Goal: Check status: Check status

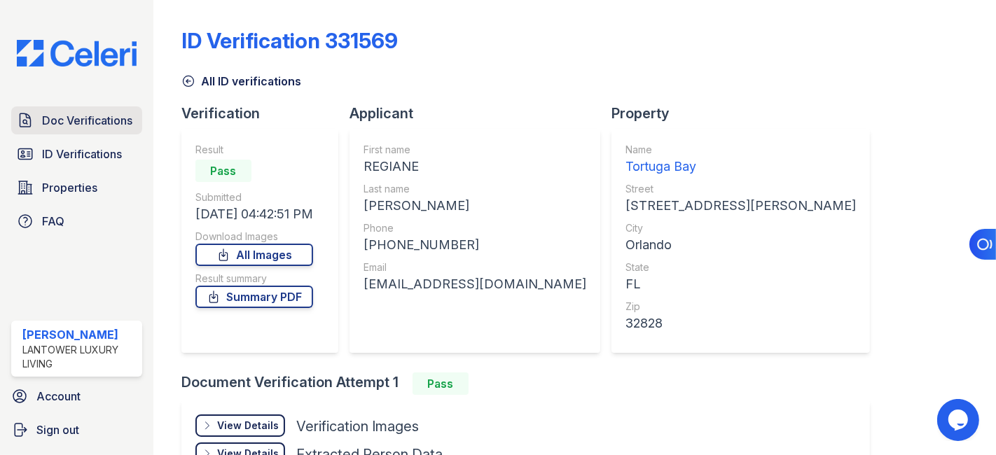
click at [70, 123] on span "Doc Verifications" at bounding box center [87, 120] width 90 height 17
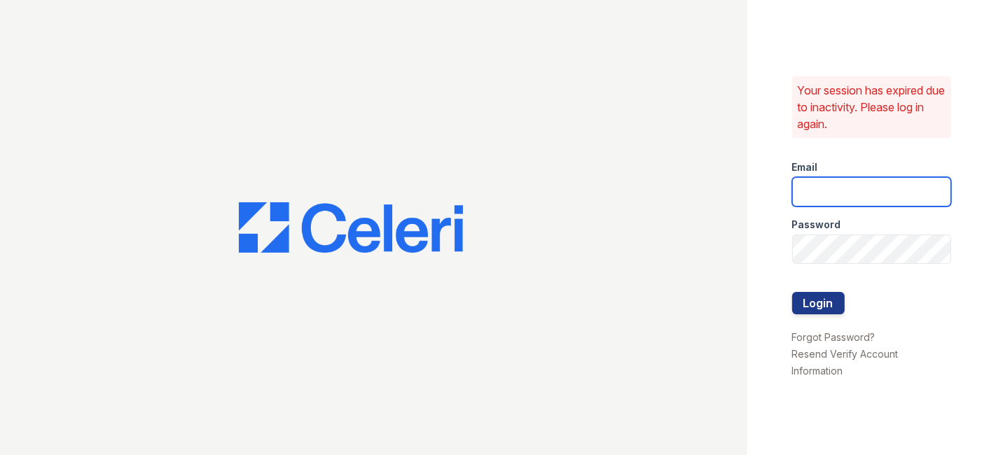
type input "cruiz@lantowerliving.com"
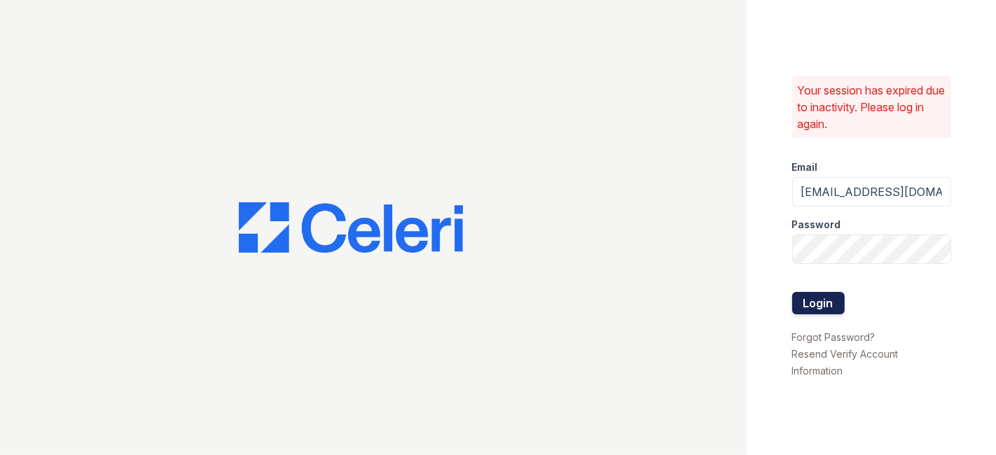
click at [820, 295] on button "Login" at bounding box center [818, 303] width 53 height 22
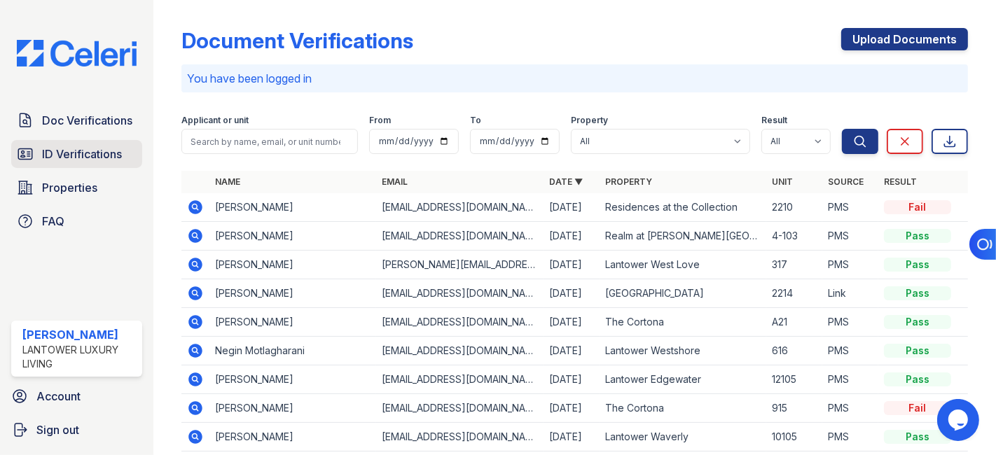
click at [81, 147] on span "ID Verifications" at bounding box center [82, 154] width 80 height 17
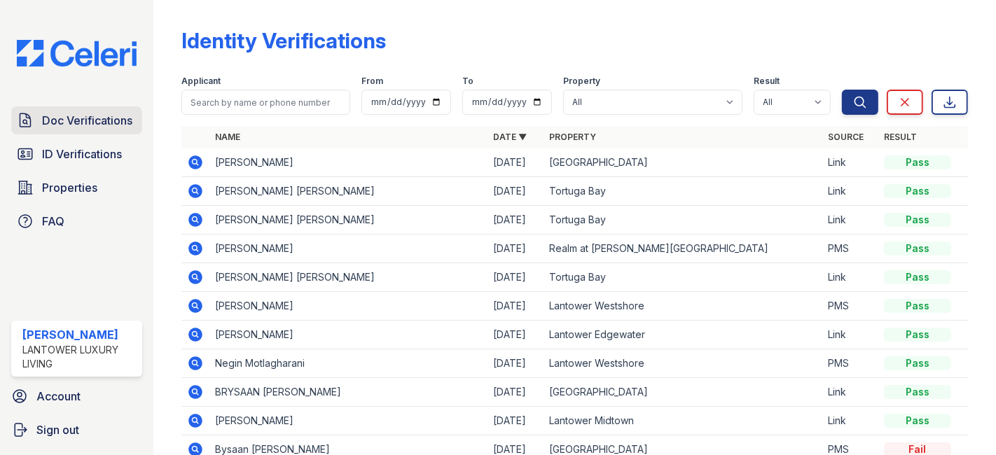
click at [75, 116] on span "Doc Verifications" at bounding box center [87, 120] width 90 height 17
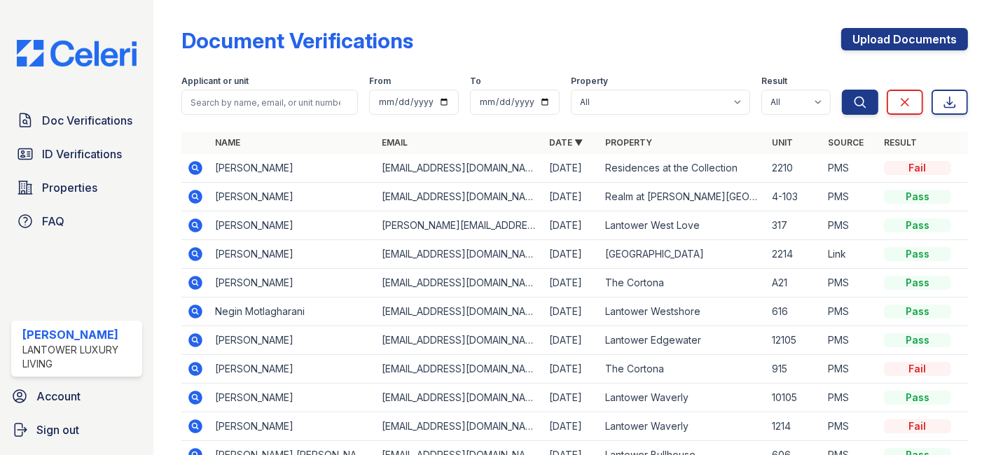
click at [194, 253] on icon at bounding box center [195, 254] width 4 height 4
